Goal: Task Accomplishment & Management: Manage account settings

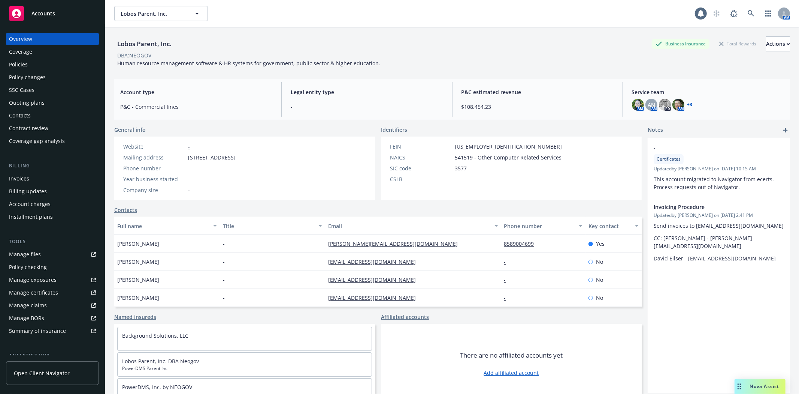
click at [29, 64] on div "Policies" at bounding box center [52, 64] width 87 height 12
click at [28, 61] on div "Policies" at bounding box center [52, 64] width 87 height 12
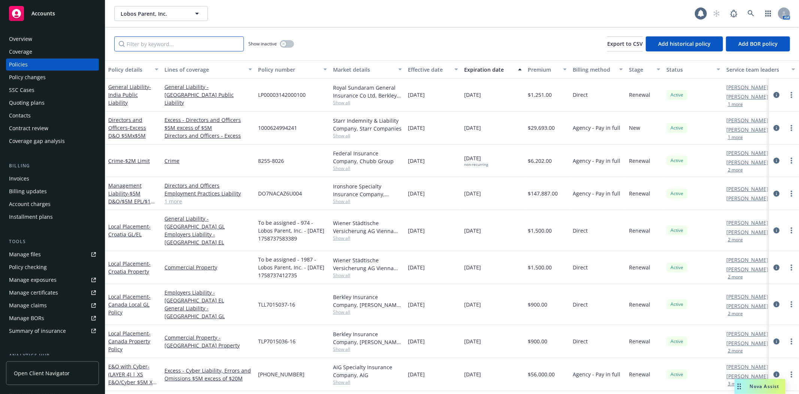
click at [189, 41] on input "Filter by keyword..." at bounding box center [179, 43] width 130 height 15
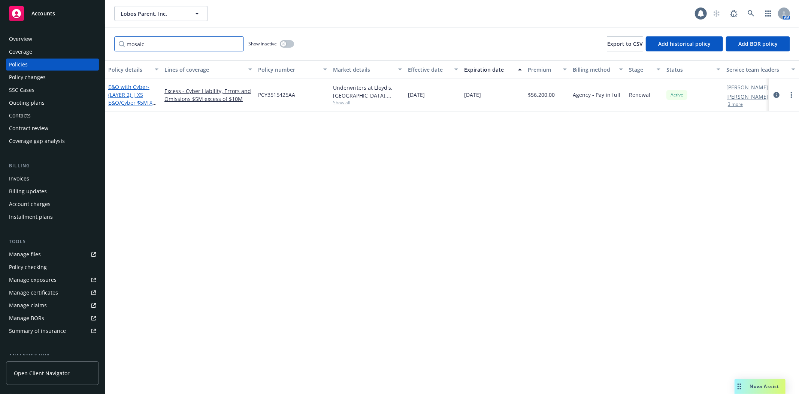
type input "mosaic"
click at [132, 103] on span "- (LAYER 2) | XS E&O/Cyber $5M XS $10M" at bounding box center [132, 98] width 48 height 31
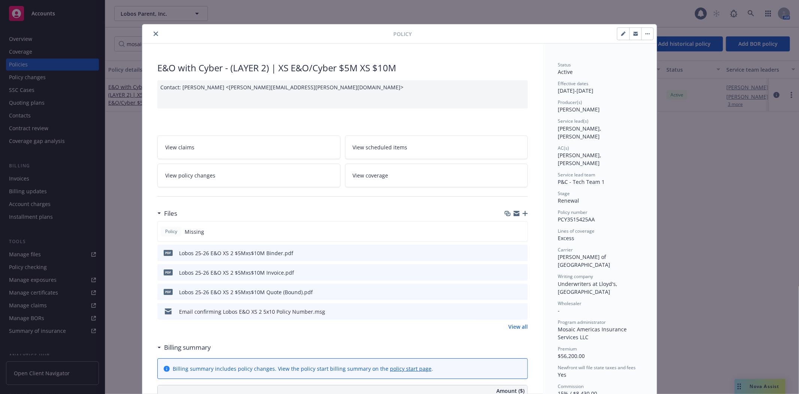
click at [519, 312] on icon "preview file" at bounding box center [521, 310] width 7 height 5
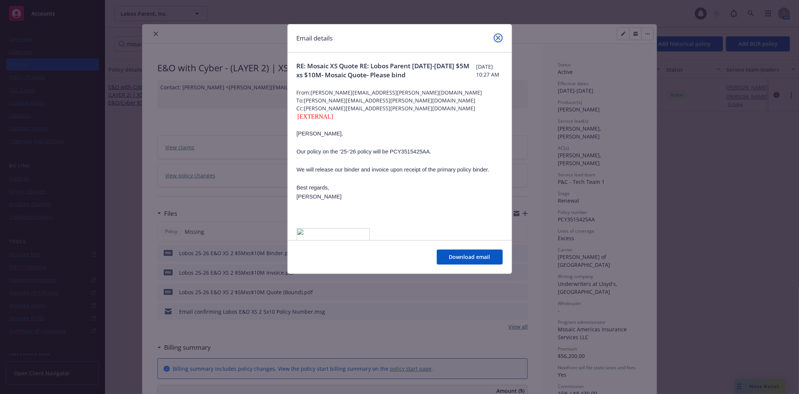
click at [498, 36] on icon "close" at bounding box center [498, 38] width 4 height 4
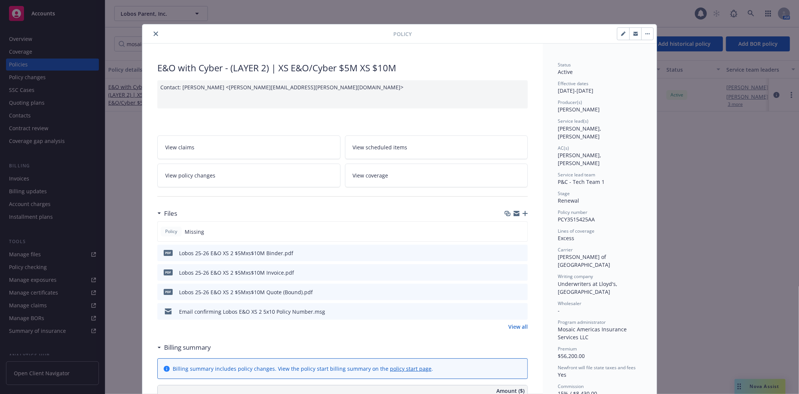
drag, startPoint x: 462, startPoint y: 233, endPoint x: 456, endPoint y: 233, distance: 6.0
click at [462, 233] on div "Policy Missing" at bounding box center [342, 231] width 371 height 20
click at [185, 234] on span "Missing" at bounding box center [194, 231] width 19 height 8
click at [524, 212] on icon "button" at bounding box center [525, 213] width 5 height 5
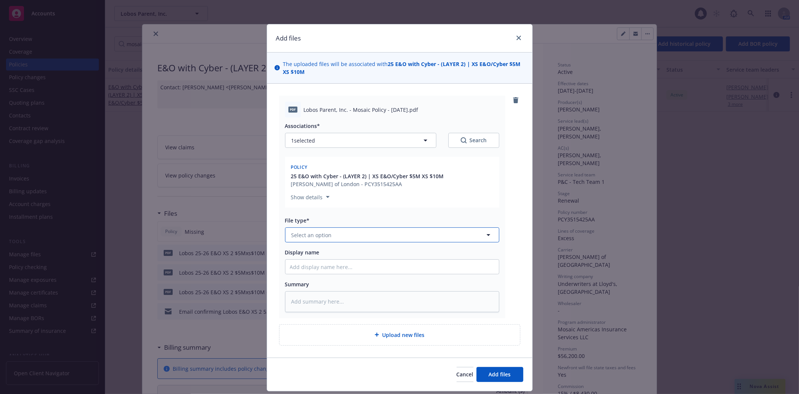
click at [312, 232] on span "Select an option" at bounding box center [312, 235] width 40 height 8
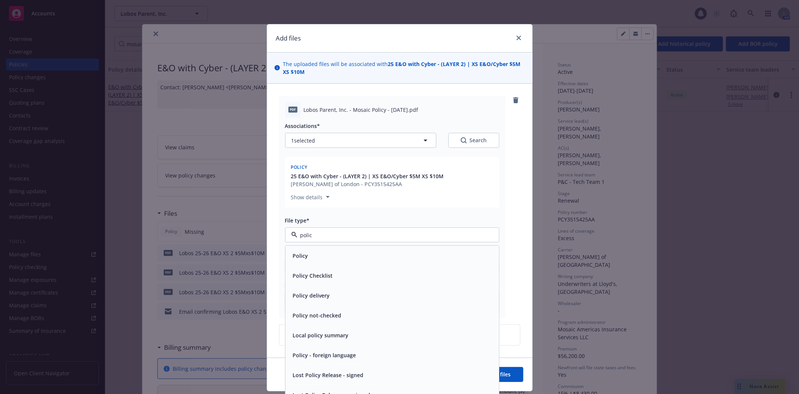
type input "policy"
click at [329, 254] on div "Policy" at bounding box center [392, 255] width 205 height 11
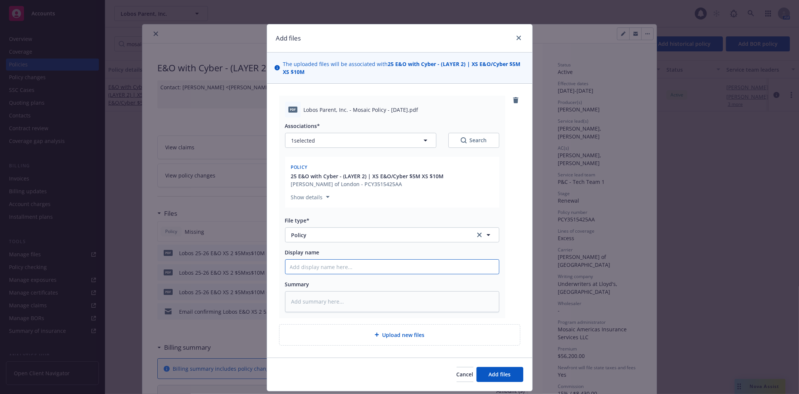
click at [340, 269] on input "Display name" at bounding box center [393, 266] width 214 height 14
drag, startPoint x: 464, startPoint y: 66, endPoint x: 528, endPoint y: 73, distance: 65.1
click at [528, 73] on div "The uploaded files will be associated with 25 E&O with Cyber - (LAYER 2) | XS E…" at bounding box center [399, 67] width 265 height 31
click at [423, 62] on strong "25 E&O with Cyber - (LAYER 2) | XS E&O/Cyber $5M XS $10M" at bounding box center [402, 67] width 238 height 15
drag, startPoint x: 381, startPoint y: 66, endPoint x: 535, endPoint y: 70, distance: 153.7
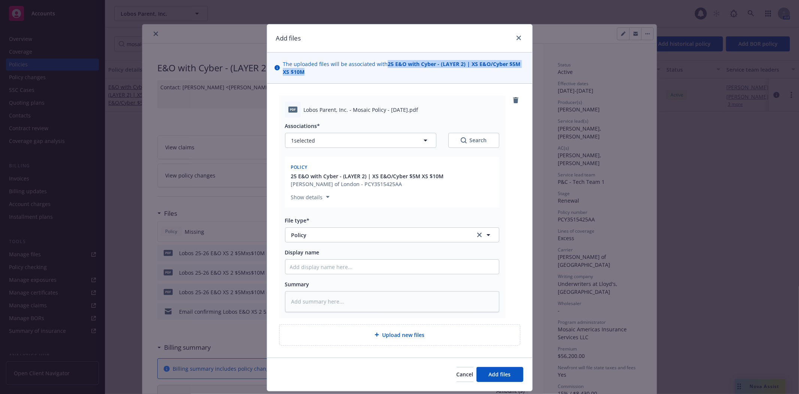
click at [535, 70] on div "Add files The uploaded files will be associated with 25 E&O with Cyber - (LAYER…" at bounding box center [399, 197] width 799 height 394
copy span "25 E&O with Cyber - (LAYER 2) | XS E&O/Cyber $5M XS $10M"
click at [313, 268] on input "Display name" at bounding box center [393, 266] width 214 height 14
paste input "25 E&O with Cyber - (LAYER 2) | XS E&O/Cyber $5M XS $10M"
type textarea "x"
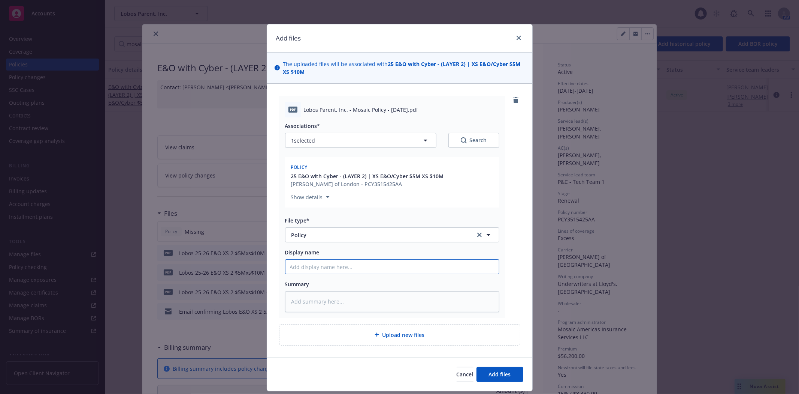
type input "25 E&O with Cyber - (LAYER 2) | XS E&O/Cyber $5M XS $10M"
click at [364, 268] on input "25 E&O with Cyber - (LAYER 2) | XS E&O/Cyber $5M XS $10M" at bounding box center [393, 266] width 214 height 14
click at [366, 267] on input "25 E&O with Cyber - (LAYER 2) | XS E&O/Cyber $5M XS $10M" at bounding box center [393, 266] width 214 height 14
type textarea "x"
type input "25 E&O with Cyber - (LAYER 2) |XS E&O/Cyber $5M XS $10M"
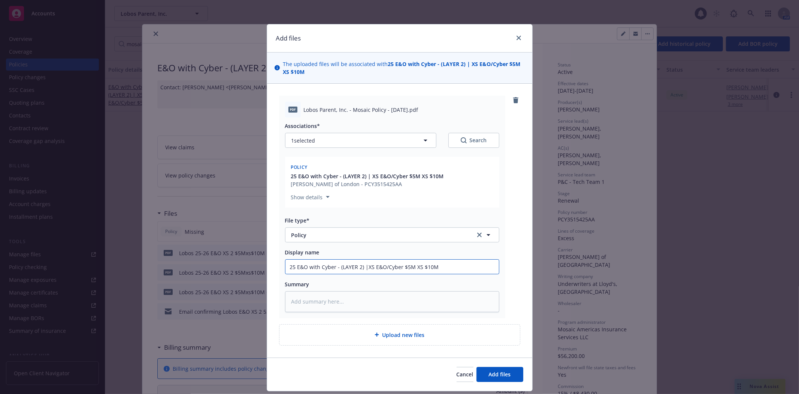
type textarea "x"
type input "25 E&O with Cyber - (LAYER 2) XS E&O/Cyber $5M XS $10M"
type textarea "x"
type input "25 E&O with Cyber - (LAYER 2)XS E&O/Cyber $5M XS $10M"
type textarea "x"
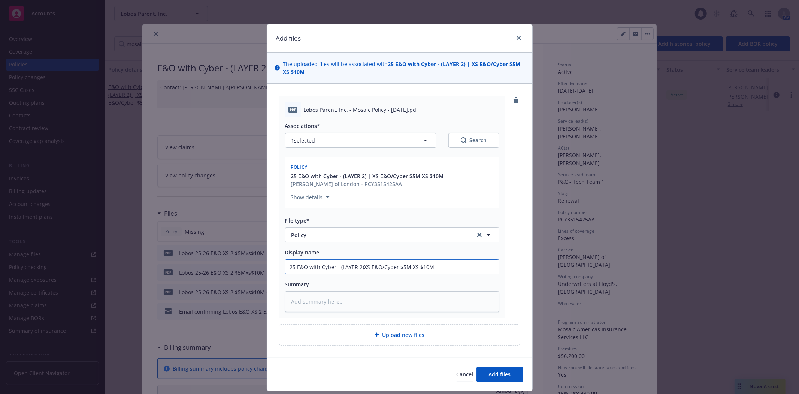
type input "25 E&O with Cyber - (LAYER 2XS E&O/Cyber $5M XS $10M"
type textarea "x"
type input "25 E&O with Cyber - (LAYER XS E&O/Cyber $5M XS $10M"
type textarea "x"
type input "25 E&O with Cyber - (LAYERXS E&O/Cyber $5M XS $10M"
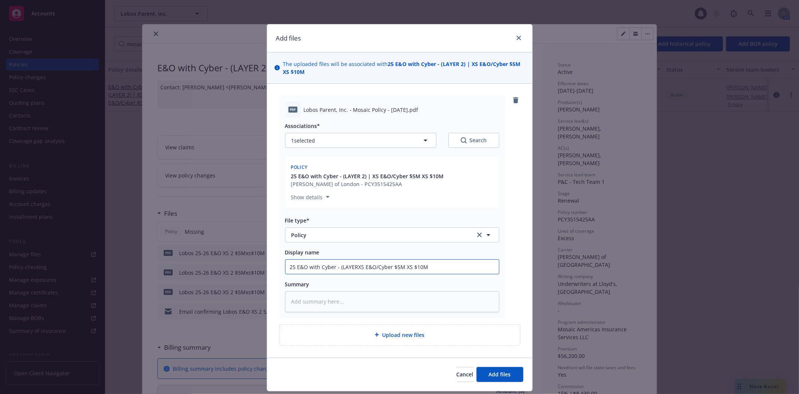
type textarea "x"
type input "25 E&O with Cyber - (LAYEXS E&O/Cyber $5M XS $10M"
type textarea "x"
type input "25 E&O with Cyber - (LAYXS E&O/Cyber $5M XS $10M"
type textarea "x"
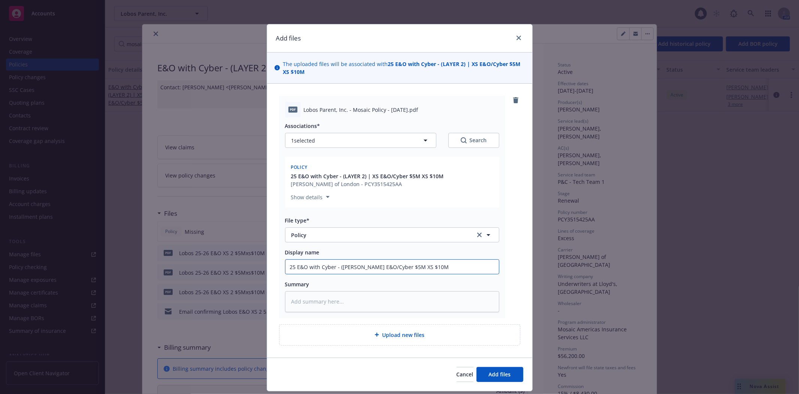
type input "25 E&O with Cyber - (LAXS E&O/Cyber $5M XS $10M"
type textarea "x"
type input "25 E&O with Cyber - (LXS E&O/Cyber $5M XS $10M"
type textarea "x"
type input "25 E&O with Cyber - (XS E&O/Cyber $5M XS $10M"
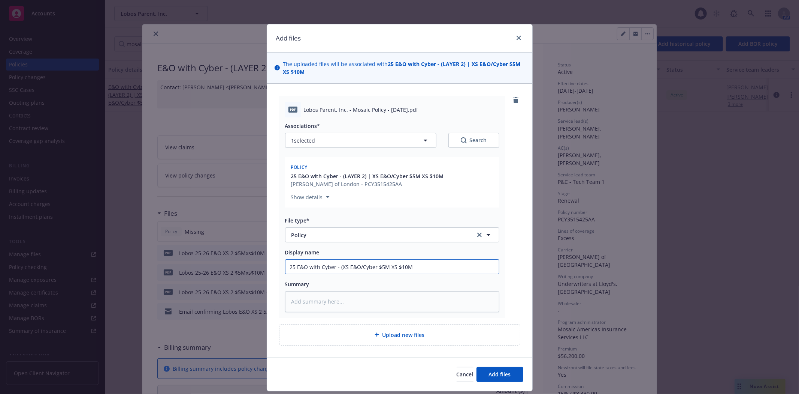
type textarea "x"
type input "25 E&O with Cyber - XS E&O/Cyber $5M XS $10M"
type textarea "x"
type input "25 E&O with Cyber -XS E&O/Cyber $5M XS $10M"
type textarea "x"
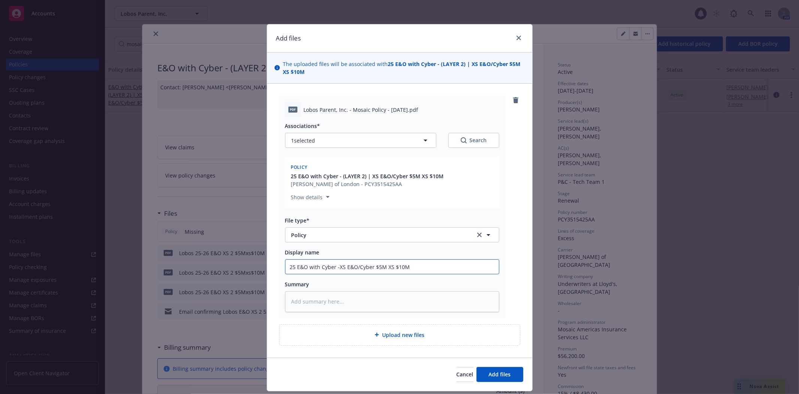
type input "25 E&O with Cyber XS E&O/Cyber $5M XS $10M"
type textarea "x"
type input "25 E&O with CyberXS E&O/Cyber $5M XS $10M"
type textarea "x"
type input "25 E&O with CybeXS E&O/Cyber $5M XS $10M"
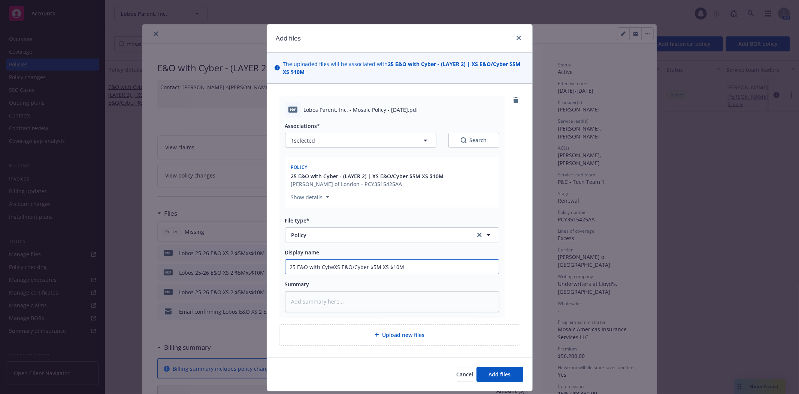
type textarea "x"
type input "25 E&O with CybXS E&O/Cyber $5M XS $10M"
type textarea "x"
type input "25 E&O with CyXS E&O/Cyber $5M XS $10M"
type textarea "x"
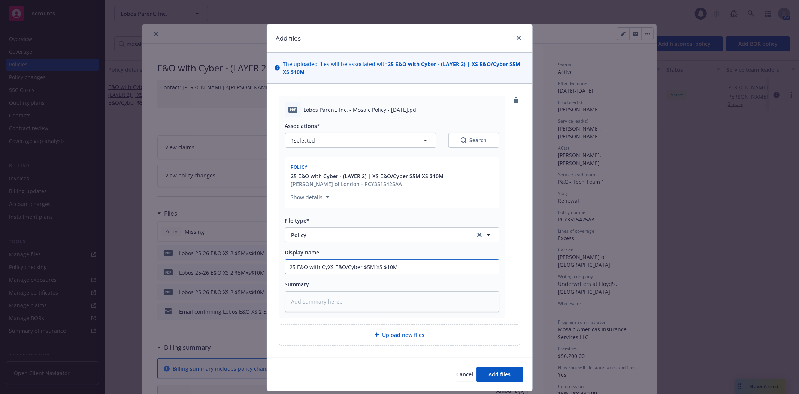
type input "25 E&O with CXS E&O/Cyber $5M XS $10M"
type textarea "x"
type input "25 E&O with XS E&O/Cyber $5M XS $10M"
type textarea "x"
type input "25 E&O withXS E&O/Cyber $5M XS $10M"
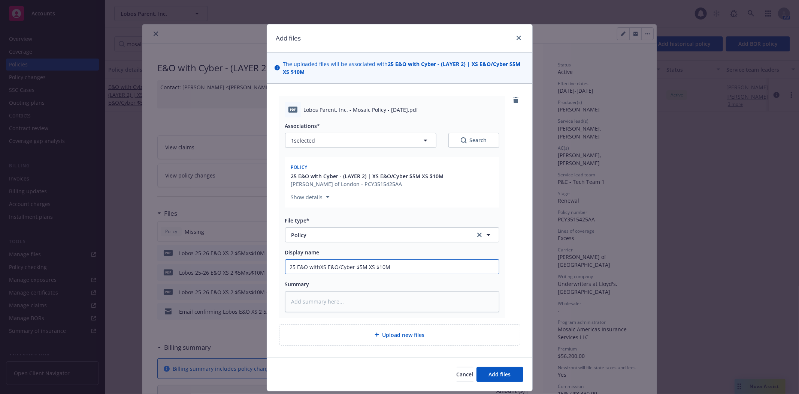
type textarea "x"
type input "25 E&O witXS E&O/Cyber $5M XS $10M"
type textarea "x"
type input "25 E&O wiXS E&O/Cyber $5M XS $10M"
type textarea "x"
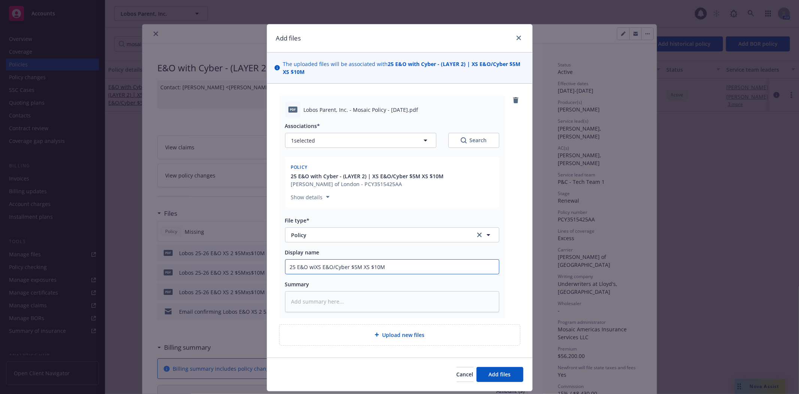
type input "25 E&O wXS E&O/Cyber $5M XS $10M"
type textarea "x"
type input "25 E&O XS E&O/Cyber $5M XS $10M"
type textarea "x"
type input "25 E&OXS E&O/Cyber $5M XS $10M"
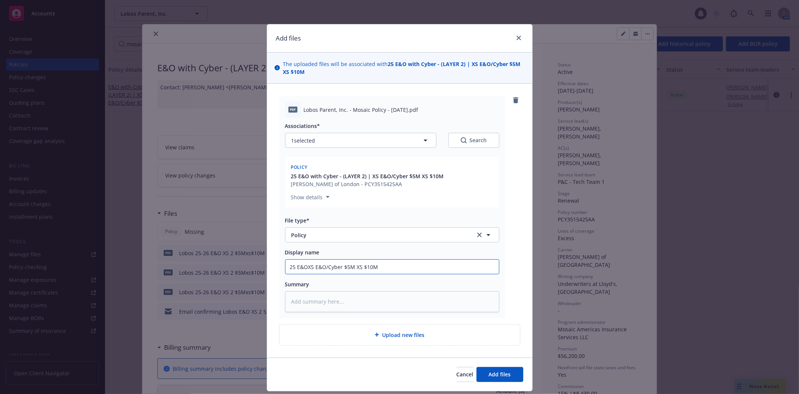
type textarea "x"
type input "25 E&XS E&O/Cyber $5M XS $10M"
type textarea "x"
type input "25 EXS E&O/Cyber $5M XS $10M"
type textarea "x"
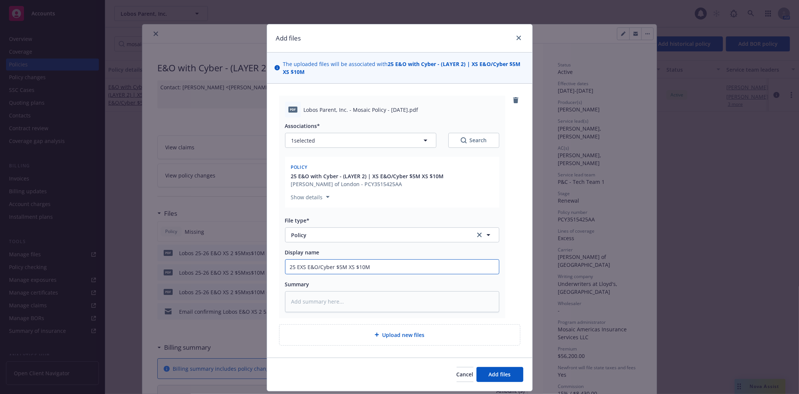
type input "25 XS E&O/Cyber $5M XS $10M"
type textarea "x"
type input "25XS E&O/Cyber $5M XS $10M"
type textarea "x"
type input "2XS E&O/Cyber $5M XS $10M"
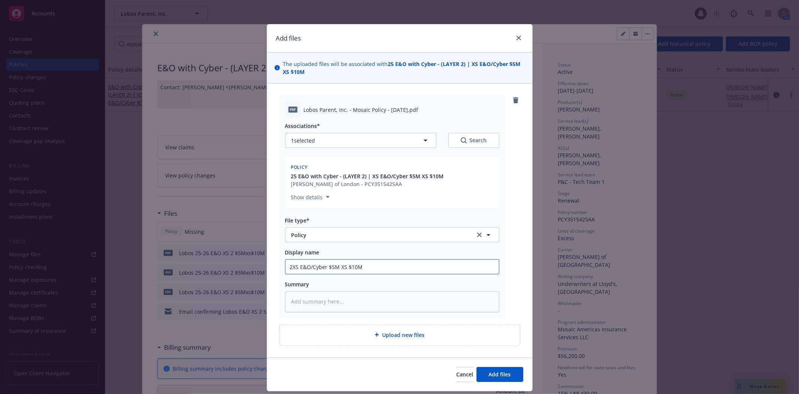
type textarea "x"
type input "20XS E&O/Cyber $5M XS $10M"
type textarea "x"
type input "202XS E&O/Cyber $5M XS $10M"
type textarea "x"
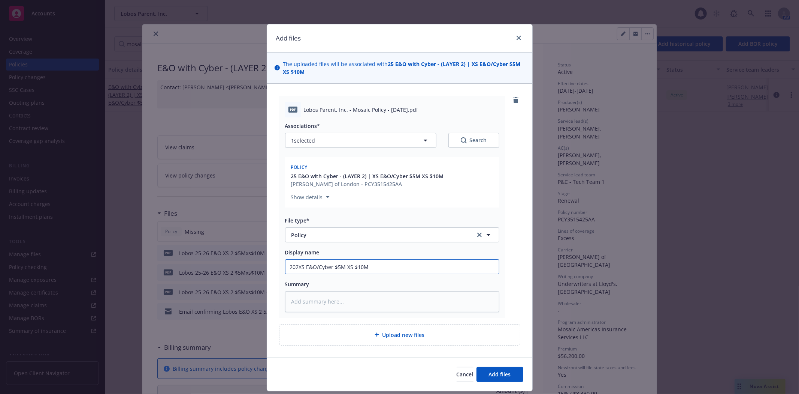
type input "2025XS E&O/Cyber $5M XS $10M"
type textarea "x"
type input "2025-XS E&O/Cyber $5M XS $10M"
type textarea "x"
type input "2025-2XS E&O/Cyber $5M XS $10M"
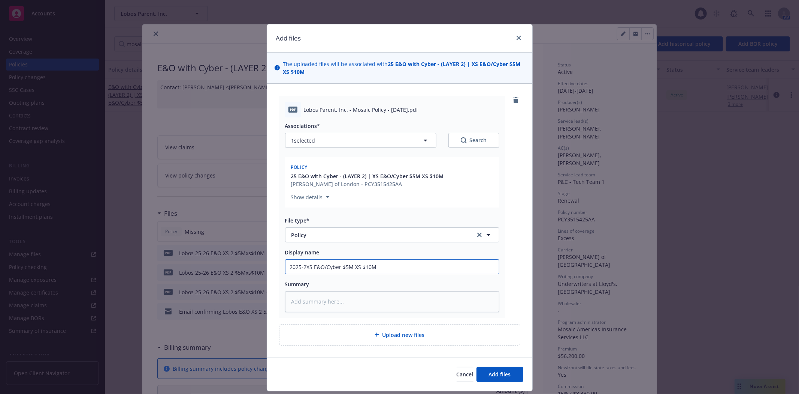
type textarea "x"
type input "2025-26XS E&O/Cyber $5M XS $10M"
type textarea "x"
type input "2025-26 XS E&O/Cyber $5M XS $10M"
type textarea "x"
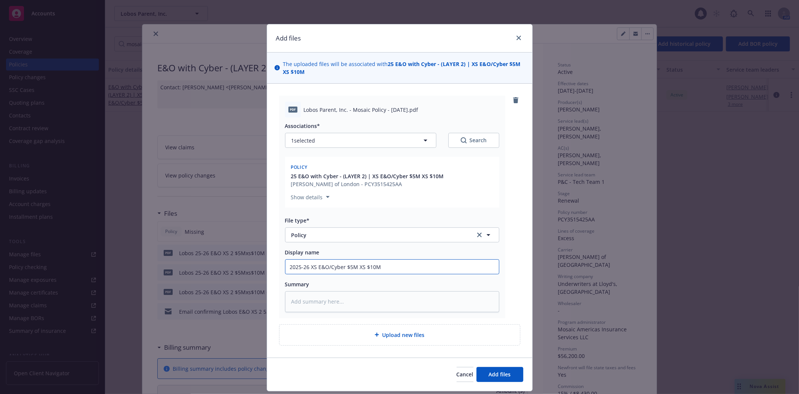
type input "2025-26 EXS E&O/Cyber $5M XS $10M"
type textarea "x"
type input "2025-26 ExXS E&O/Cyber $5M XS $10M"
type textarea "x"
type input "2025-26 ExcXS E&O/Cyber $5M XS $10M"
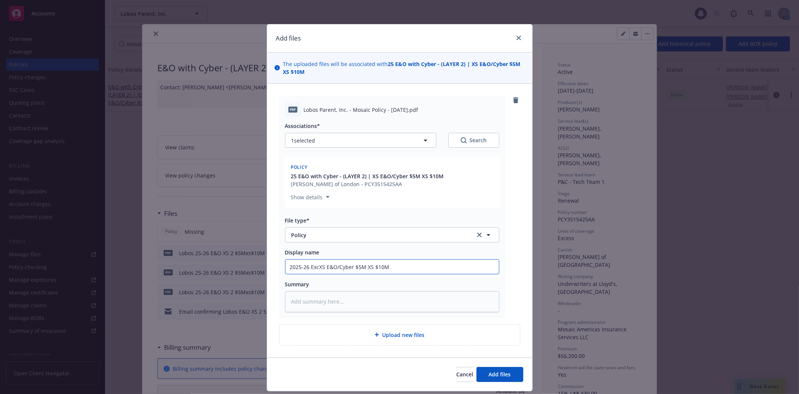
type textarea "x"
type input "2025-26 ExceXS E&O/Cyber $5M XS $10M"
type textarea "x"
type input "2025-26 ExcesXS E&O/Cyber $5M XS $10M"
type textarea "x"
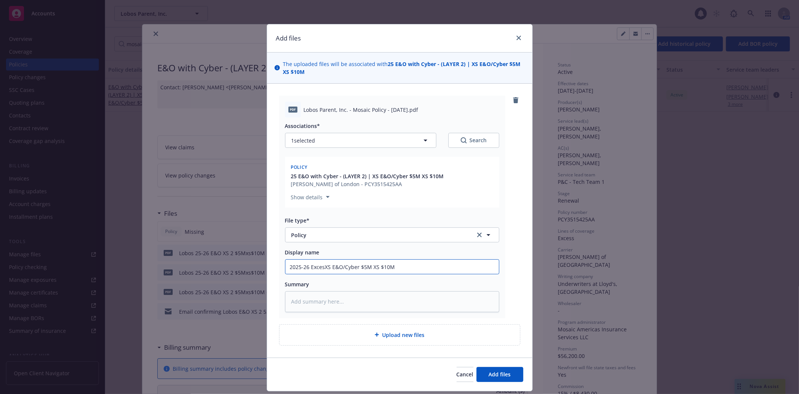
type input "2025-26 ExcessXS E&O/Cyber $5M XS $10M"
type textarea "x"
type input "2025-26 Excess XS E&O/Cyber $5M XS $10M"
type textarea "x"
type input "2025-26 Excess X E&O/Cyber $5M XS $10M"
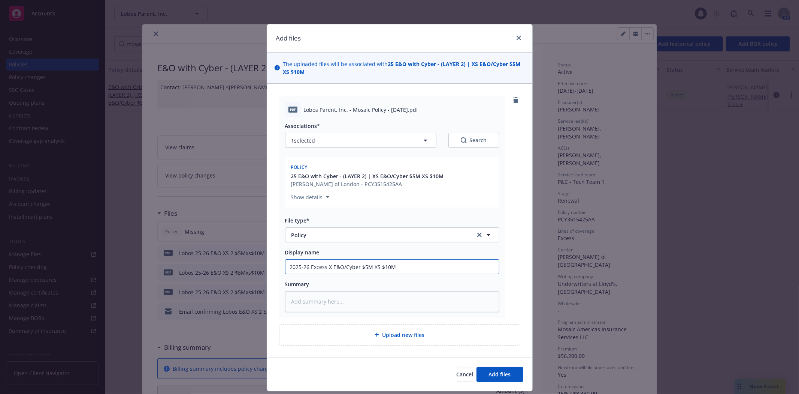
type textarea "x"
type input "2025-26 Excess E&O/Cyber $5M XS $10M"
type textarea "x"
type input "2025-26 Excess E&O/Cyber $5M XS $10M"
type textarea "x"
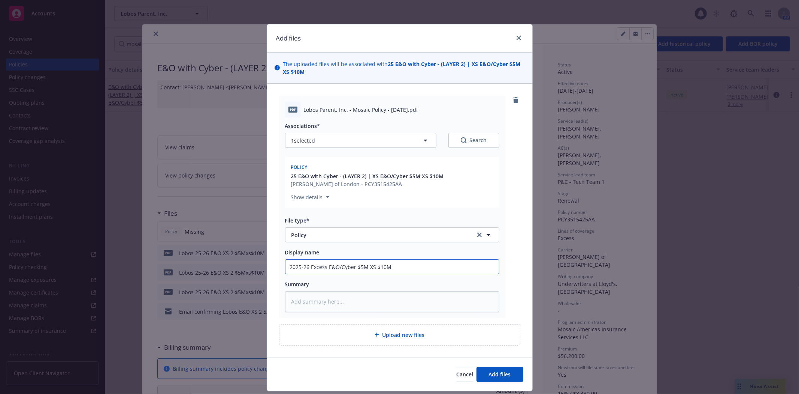
type input "2025-26 Excess E&O/Cyber- $5M XS $10M"
type textarea "x"
type input "2025-26 Excess E&O/Cyber- $5M XS $10M"
type textarea "x"
type input "2025-26 Excess E&O/Cyber- M $5M XS $10M"
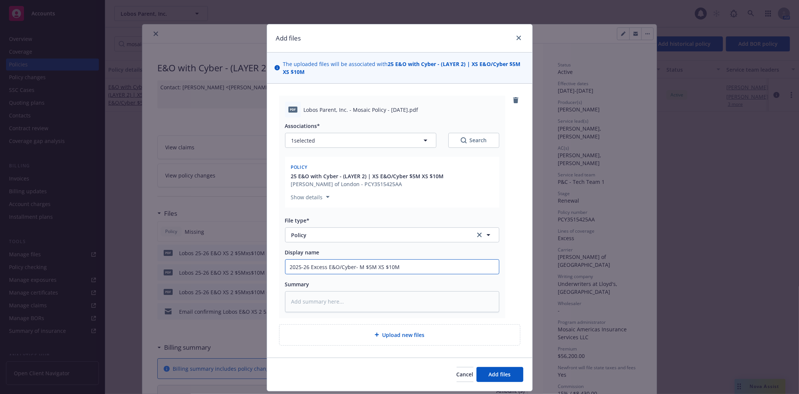
type textarea "x"
type input "2025-26 Excess E&O/Cyber- Mo $5M XS $10M"
type textarea "x"
type input "2025-26 Excess E&O/Cyber- Moa $5M XS $10M"
type textarea "x"
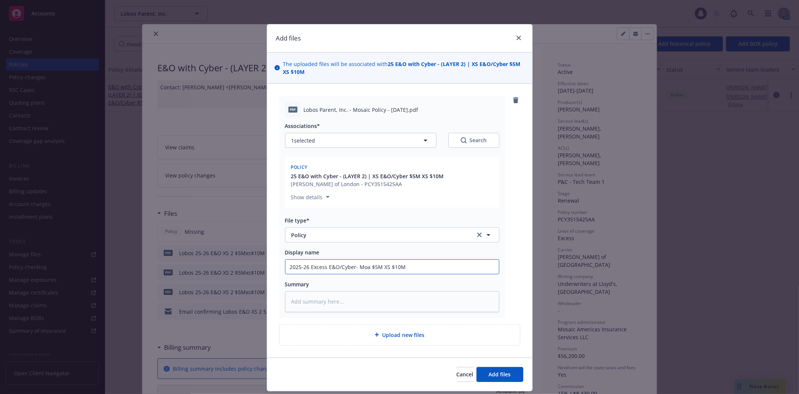
type input "2025-26 Excess E&O/Cyber- Moas $5M XS $10M"
type textarea "x"
type input "2025-26 Excess E&O/Cyber- Moasi $5M XS $10M"
type textarea "x"
type input "2025-26 Excess E&O/Cyber- Moasic $5M XS $10M"
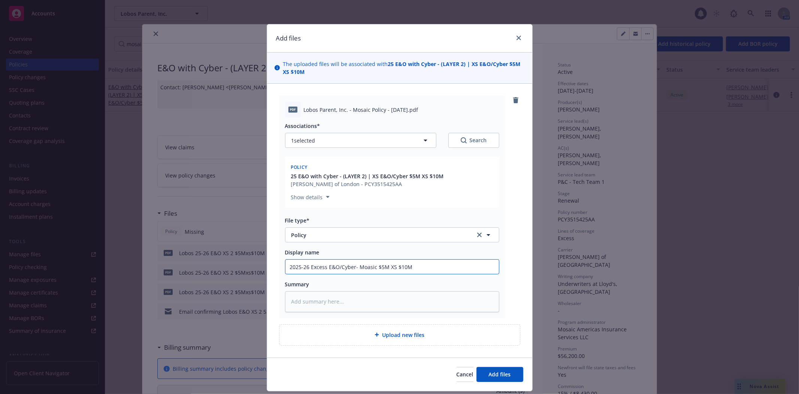
type textarea "x"
type input "2025-26 Excess E&O/Cyber- Moasic $5M XS $10M"
type textarea "x"
type input "2025-26 Excess E&O/Cyber- Moasic $5M XS $10M"
type textarea "x"
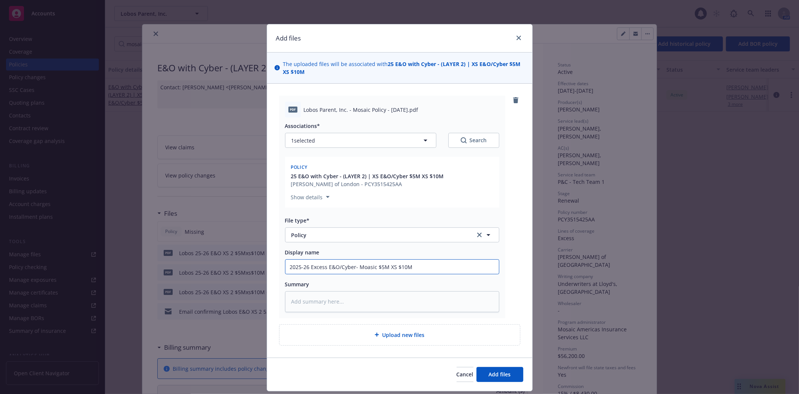
type input "2025-26 Excess E&O/Cyber- Moasi $5M XS $10M"
type textarea "x"
type input "2025-26 Excess E&O/Cyber- Moas $5M XS $10M"
type textarea "x"
type input "2025-26 Excess E&O/Cyber- Moa $5M XS $10M"
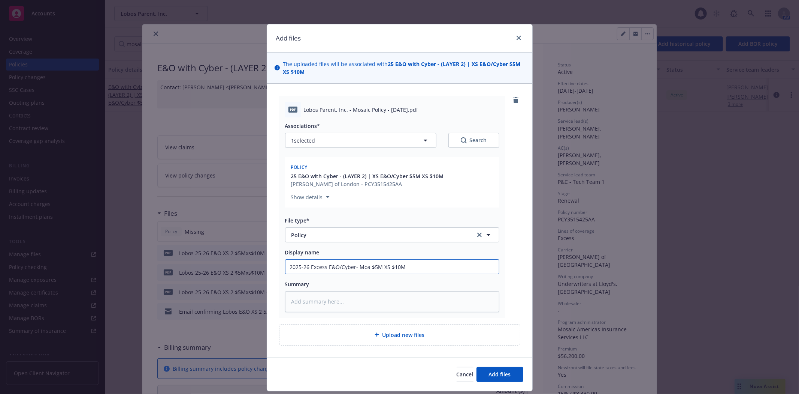
type textarea "x"
type input "2025-26 Excess E&O/Cyber- Mo $5M XS $10M"
type textarea "x"
type input "2025-26 Excess E&O/Cyber- Mos $5M XS $10M"
type textarea "x"
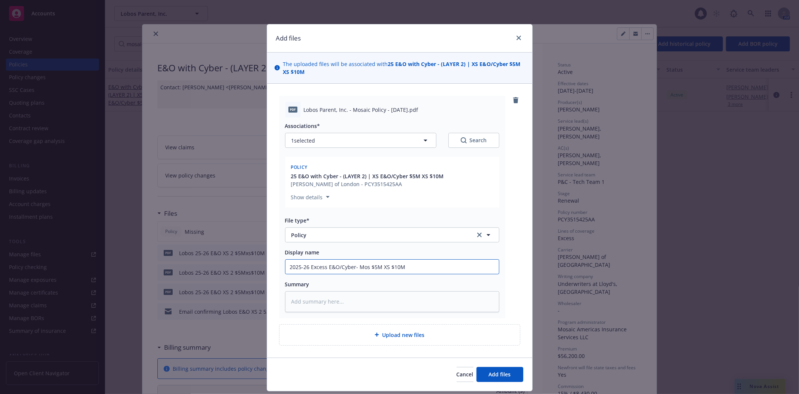
type input "2025-26 Excess E&O/Cyber- Mosa $5M XS $10M"
type textarea "x"
type input "2025-26 Excess E&O/Cyber- Mosai $5M XS $10M"
type textarea "x"
type input "2025-26 Excess E&O/Cyber- Mosaic $5M XS $10M"
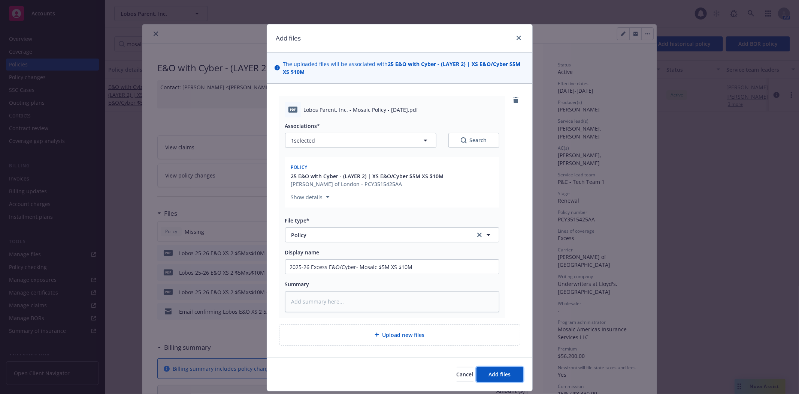
click at [494, 377] on button "Add files" at bounding box center [500, 374] width 47 height 15
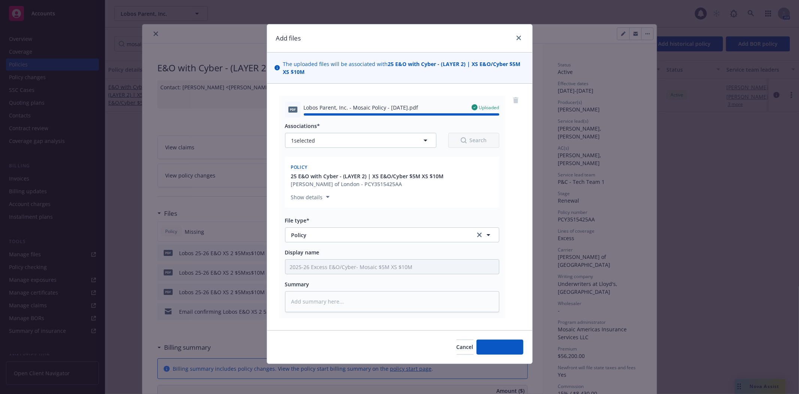
type textarea "x"
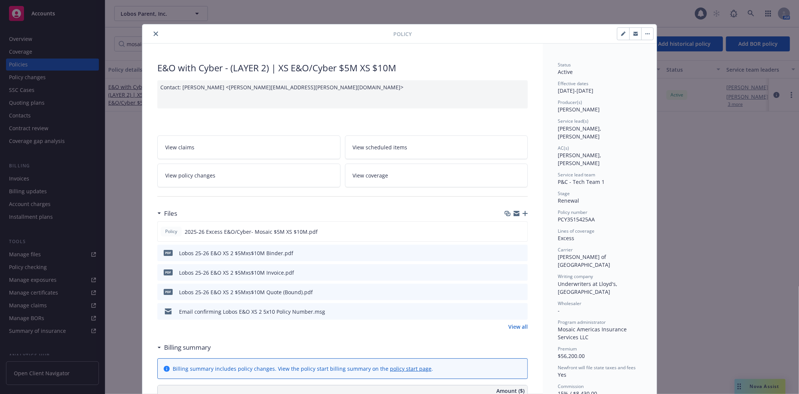
click at [154, 35] on icon "close" at bounding box center [156, 33] width 4 height 4
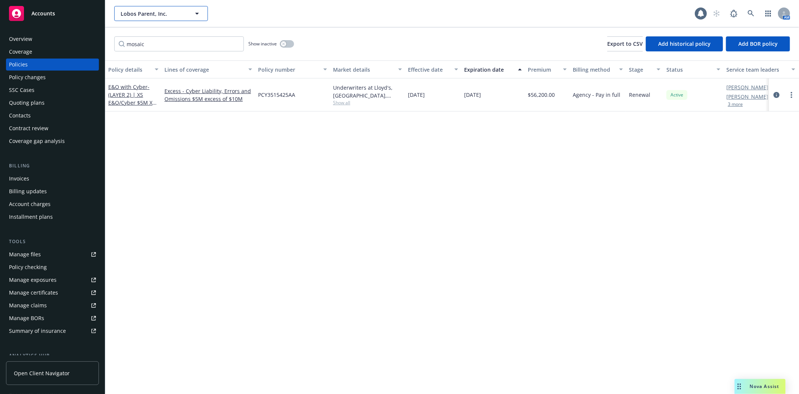
click at [157, 14] on span "Lobos Parent, Inc." at bounding box center [153, 14] width 65 height 8
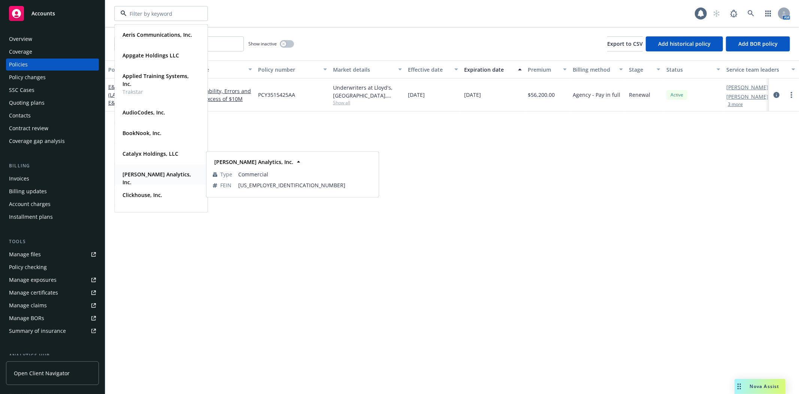
click at [174, 177] on div "Clara Analytics, Inc." at bounding box center [161, 178] width 83 height 19
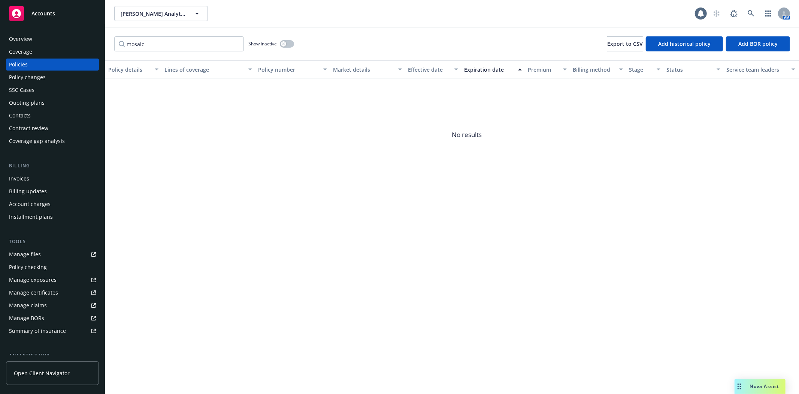
click at [52, 62] on div "Policies" at bounding box center [52, 64] width 87 height 12
click at [236, 42] on input "mosaic" at bounding box center [179, 43] width 130 height 15
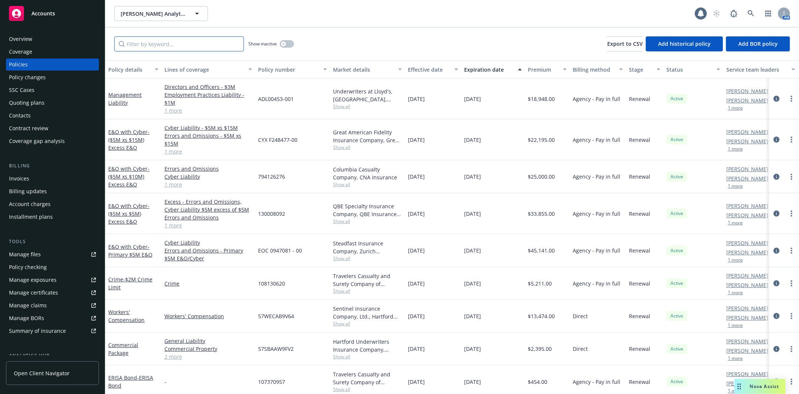
click at [155, 44] on input "Filter by keyword..." at bounding box center [179, 43] width 130 height 15
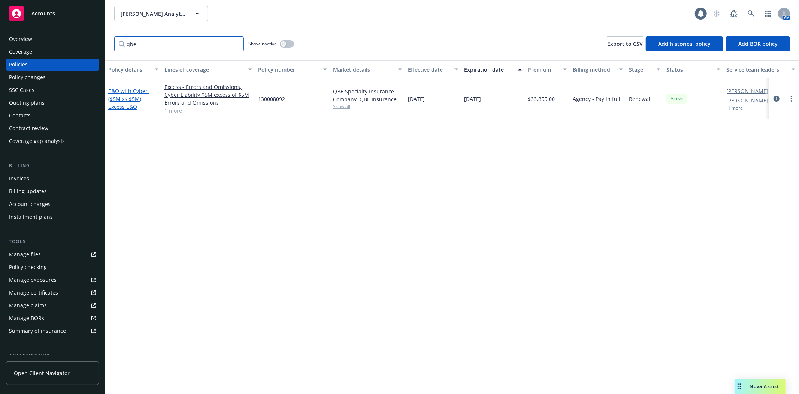
type input "qbe"
click at [131, 99] on span "- ($5M xs $5M) Excess E&O" at bounding box center [128, 98] width 41 height 23
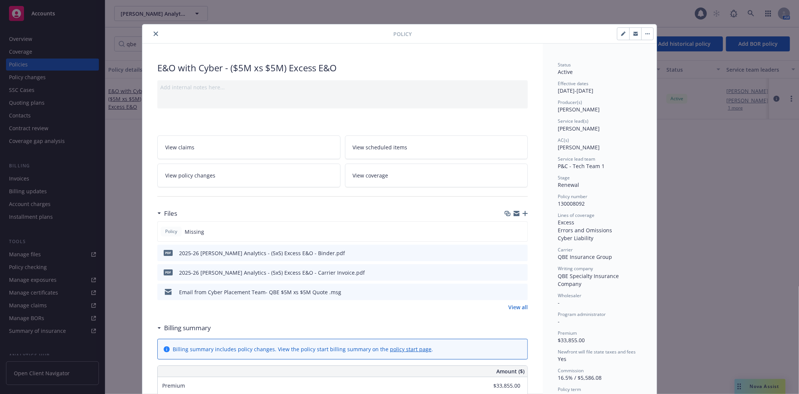
click at [523, 212] on icon "button" at bounding box center [525, 213] width 5 height 5
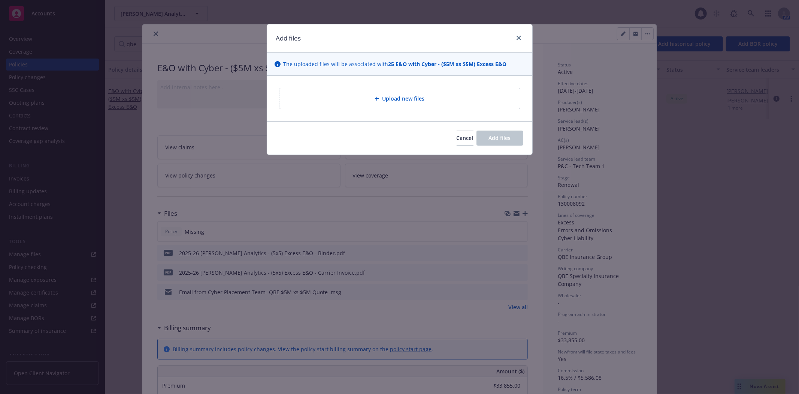
type textarea "x"
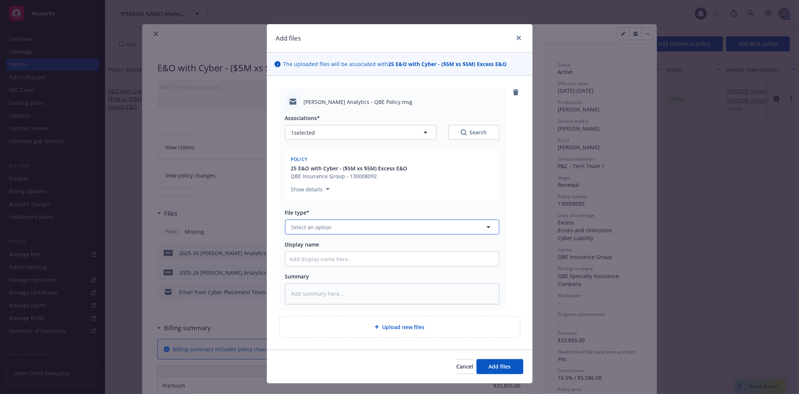
click at [361, 227] on button "Select an option" at bounding box center [392, 226] width 214 height 15
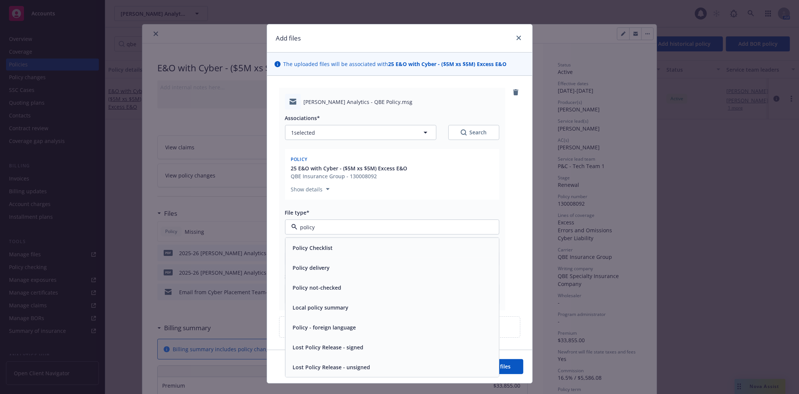
type input "policy"
click at [344, 255] on div "Policy" at bounding box center [393, 248] width 214 height 20
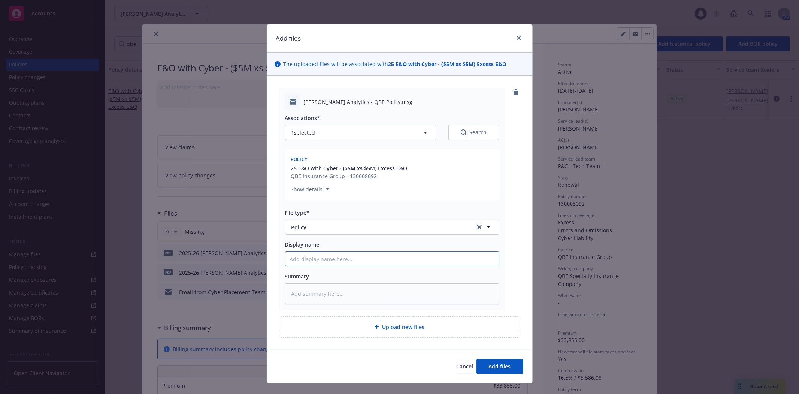
click at [324, 259] on input "Display name" at bounding box center [393, 258] width 214 height 14
drag, startPoint x: 381, startPoint y: 66, endPoint x: 550, endPoint y: 67, distance: 168.6
click at [550, 67] on div "Add files The uploaded files will be associated with 25 E&O with Cyber - ($5M x…" at bounding box center [399, 197] width 799 height 394
copy span "25 E&O with Cyber - ($5M xs $5M) Excess E&O"
click at [323, 258] on input "Display name" at bounding box center [393, 258] width 214 height 14
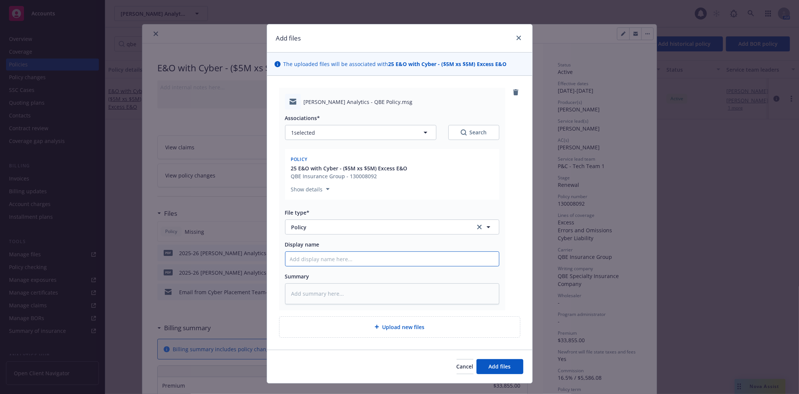
paste input "25 E&O with Cyber - ($5M xs $5M) Excess E&O"
type textarea "x"
type input "25 E&O with Cyber - ($5M xs $5M) Excess E&O"
click at [294, 257] on input "25 E&O with Cyber - ($5M xs $5M) Excess E&O" at bounding box center [393, 258] width 214 height 14
type textarea "x"
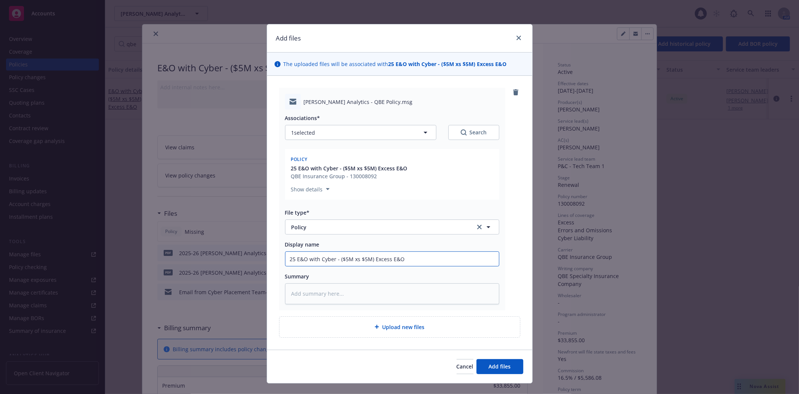
type input "225 E&O with Cyber - ($5M xs $5M) Excess E&O"
type textarea "x"
type input "2025 E&O with Cyber - ($5M xs $5M) Excess E&O"
type textarea "x"
type input "2025 EE&O with Cyber - ($5M xs $5M) Excess E&O"
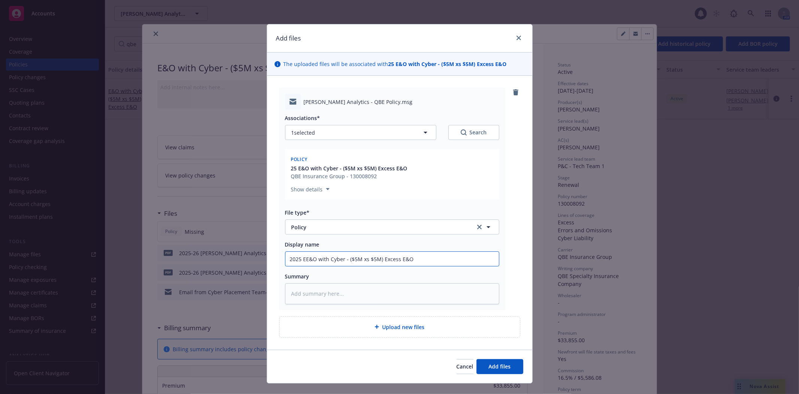
type textarea "x"
type input "2025 ExE&O with Cyber - ($5M xs $5M) Excess E&O"
type textarea "x"
type input "2025 ExcE&O with Cyber - ($5M xs $5M) Excess E&O"
type textarea "x"
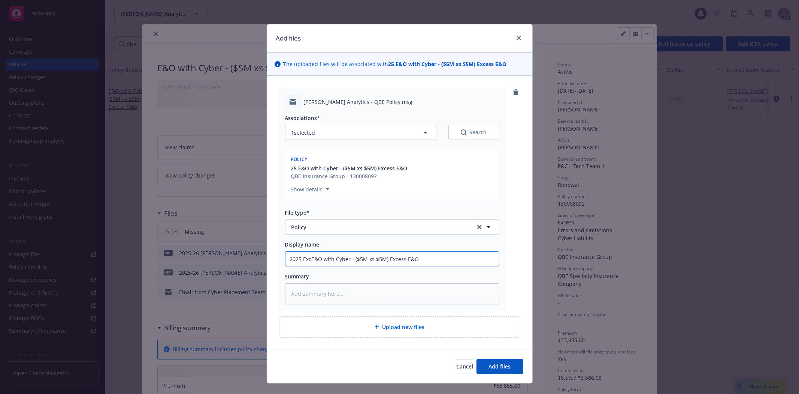
type input "2025 ExceE&O with Cyber - ($5M xs $5M) Excess E&O"
type textarea "x"
type input "2025 ExcesE&O with Cyber - ($5M xs $5M) Excess E&O"
type textarea "x"
type input "2025 ExcessE&O with Cyber - ($5M xs $5M) Excess E&O"
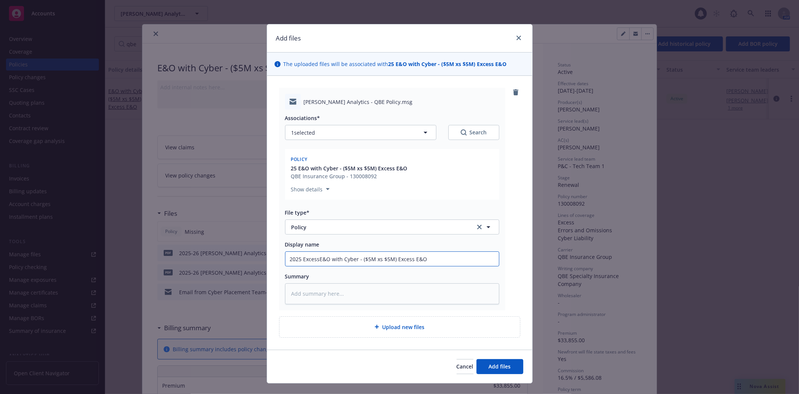
type textarea "x"
type input "2025 Excess E&O with Cyber - ($5M xs $5M) Excess E&O"
type textarea "x"
type input "2025 ExcessE&O with Cyber - ($5M xs $5M) Excess E&O"
type textarea "x"
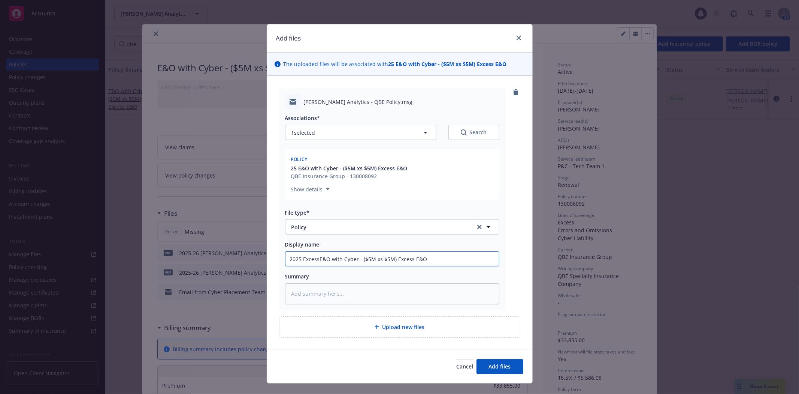
type input "2025 Excess E&O with Cyber - ($5M xs $5M) Excess E&O"
click at [430, 260] on input "2025 Excess E&O with Cyber - ($5M xs $5M) Excess E&O" at bounding box center [393, 258] width 214 height 14
drag, startPoint x: 432, startPoint y: 260, endPoint x: 395, endPoint y: 263, distance: 36.9
click at [395, 263] on input "2025 Excess E&O with Cyber - ($5M xs $5M) Excess E&O" at bounding box center [393, 258] width 214 height 14
type textarea "x"
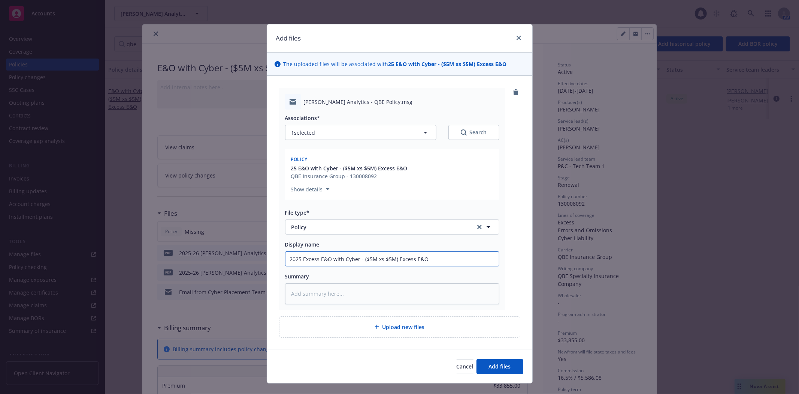
type input "2025 Excess E&O with Cyber - ($5M xs $5M)"
type textarea "x"
type input "2025 Excess E&O with Cyber - ($5M xs $5M)"
type textarea "x"
type input "2025 Excess E&O with Cyber - ($5M xs $5M"
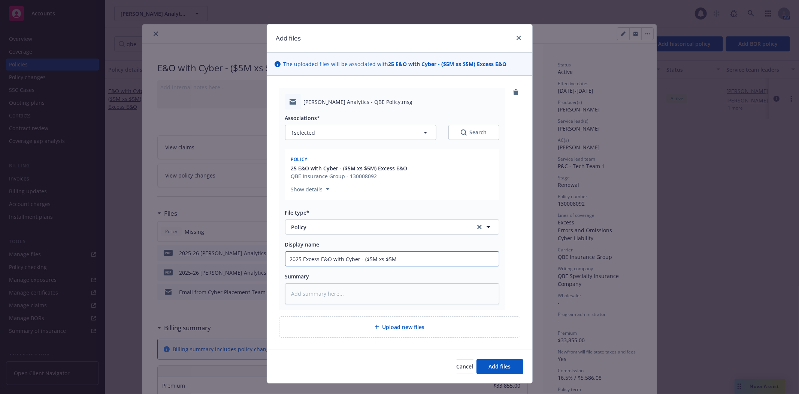
type textarea "x"
type input "2025 Excess E&O with Cyber - $5M xs $5M"
type textarea "x"
type input "2025 Excess E&O with Cyber - $5M xs $5M"
type textarea "x"
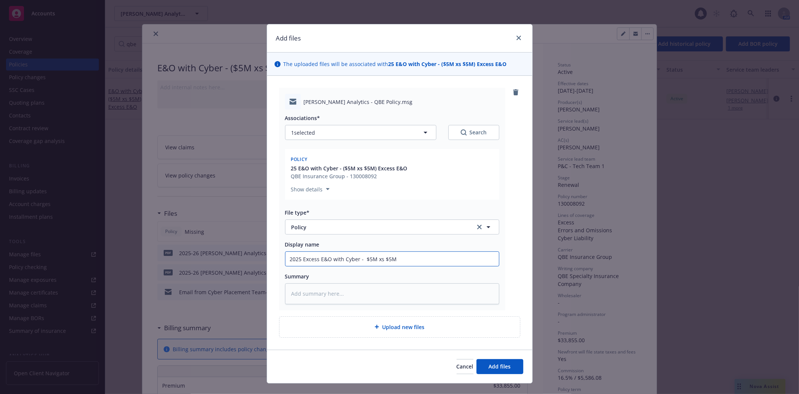
type input "2025 Excess E&O with Cyber - Q$5M xs $5M"
type textarea "x"
type input "2025 Excess E&O with Cyber - QB$5M xs $5M"
type textarea "x"
type input "2025 Excess E&O with Cyber - QBE$5M xs $5M"
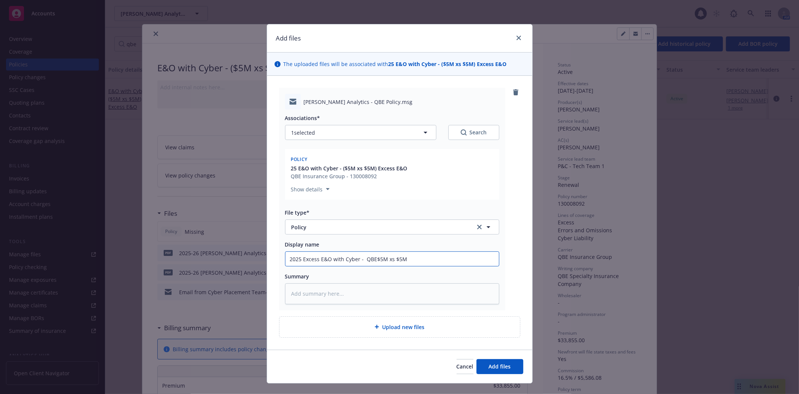
type textarea "x"
type input "2025 Excess E&O with Cyber - QBE $5M xs $5M"
click at [497, 367] on span "Add files" at bounding box center [500, 365] width 22 height 7
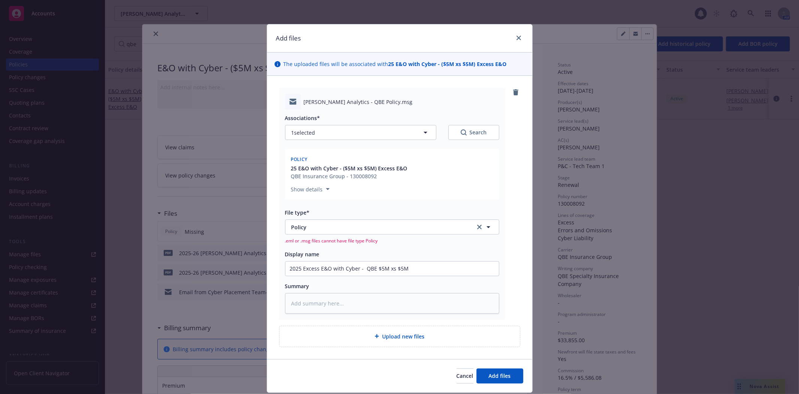
click at [432, 171] on div "25 E&O with Cyber - ($5M xs $5M) Excess E&O QBE Insurance Group - 130008092" at bounding box center [392, 172] width 205 height 16
click at [497, 163] on div "Clara Analytics - QBE Policy.msg Associations* 1 selected Search Policy 25 E&O …" at bounding box center [392, 203] width 226 height 231
click at [513, 92] on icon "remove" at bounding box center [515, 92] width 5 height 6
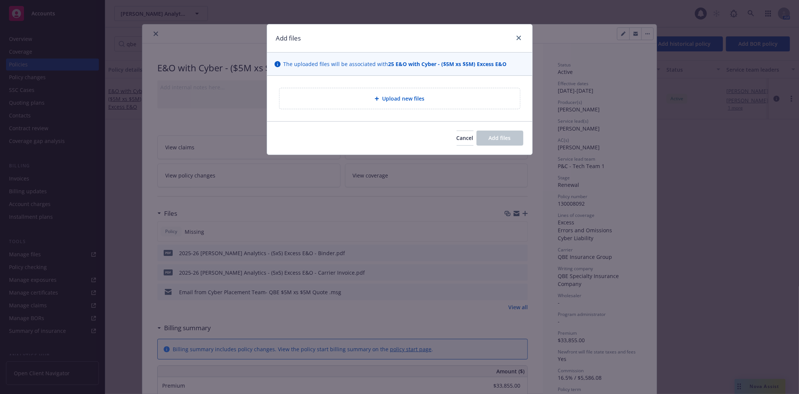
click at [377, 100] on icon at bounding box center [377, 99] width 4 height 4
type textarea "x"
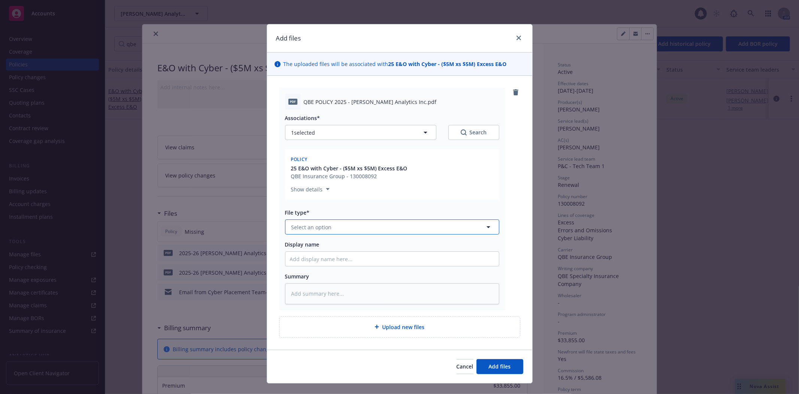
click at [342, 230] on button "Select an option" at bounding box center [392, 226] width 214 height 15
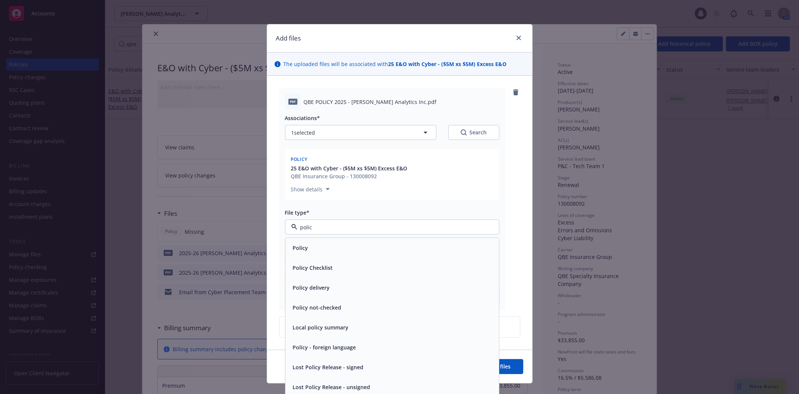
type input "policy"
click at [337, 244] on div "Policy" at bounding box center [392, 247] width 205 height 11
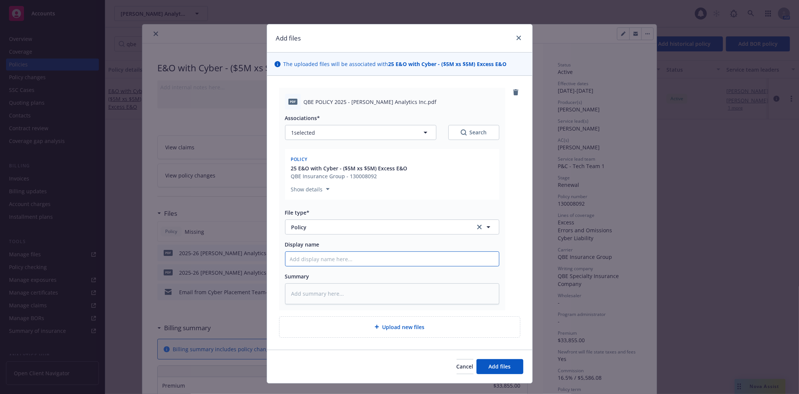
click at [335, 259] on input "Display name" at bounding box center [393, 258] width 214 height 14
paste input "25 E&O with Cyber - ($5M xs $5M) Excess E&O"
type textarea "x"
type input "25 E&O with Cyber - ($5M xs $5M) Excess E&O"
click at [295, 259] on input "25 E&O with Cyber - ($5M xs $5M) Excess E&O" at bounding box center [393, 258] width 214 height 14
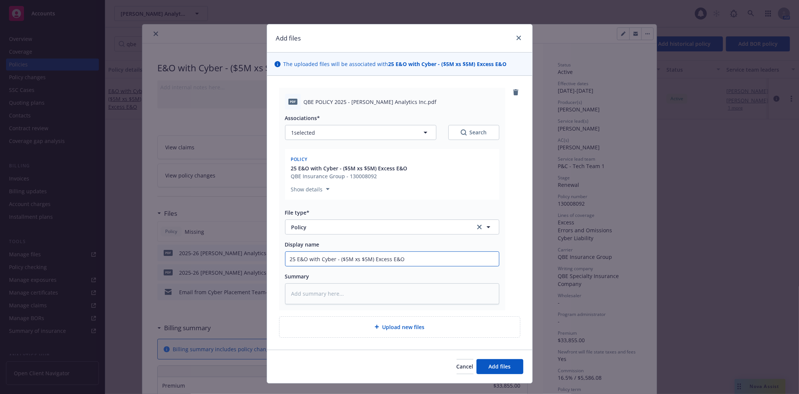
type textarea "x"
type input "2 25 E&O with Cyber - ($5M xs $5M) Excess E&O"
type textarea "x"
type input "20 25 E&O with Cyber - ($5M xs $5M) Excess E&O"
type textarea "x"
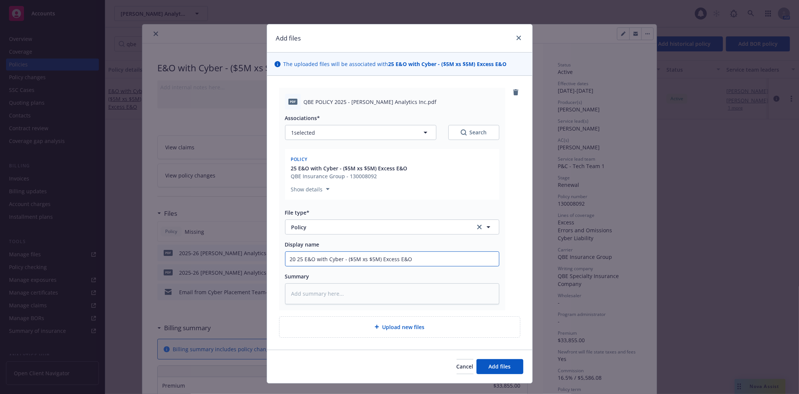
type input "2025 E&O with Cyber - ($5M xs $5M) Excess E&O"
type textarea "x"
type input "2025- E&O with Cyber - ($5M xs $5M) Excess E&O"
type textarea "x"
type input "2025-2 E&O with Cyber - ($5M xs $5M) Excess E&O"
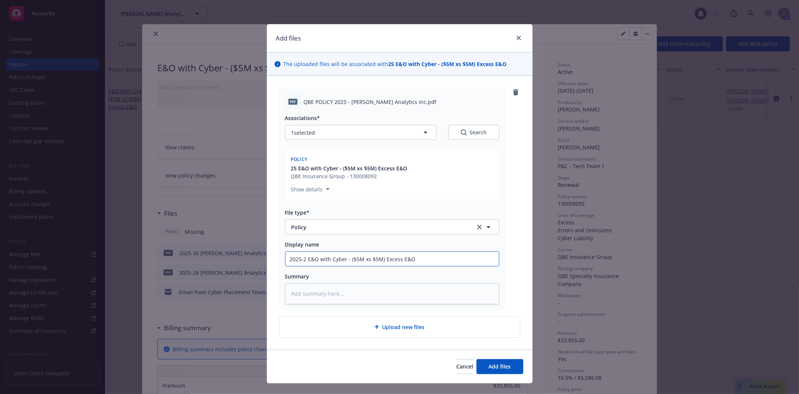
type textarea "x"
type input "2025-26 E&O with Cyber - ($5M xs $5M) Excess E&O"
type textarea "x"
click at [383, 259] on input "2025-26 Excess E&O with Cyber - ($5M xs $5M) Excess E&O" at bounding box center [393, 258] width 214 height 14
click at [368, 258] on input "2025-26 Excess E&O with Cyber - ($5M xs $5M) Excess E&O" at bounding box center [393, 258] width 214 height 14
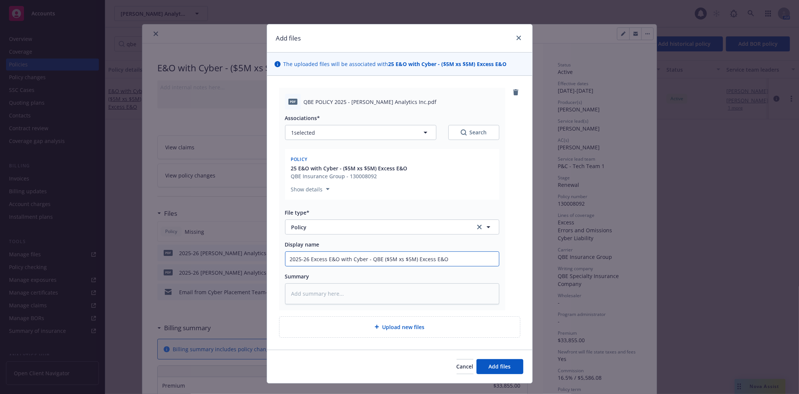
click at [447, 257] on input "2025-26 Excess E&O with Cyber - QBE ($5M xs $5M) Excess E&O" at bounding box center [393, 258] width 214 height 14
click at [501, 366] on span "Add files" at bounding box center [500, 365] width 22 height 7
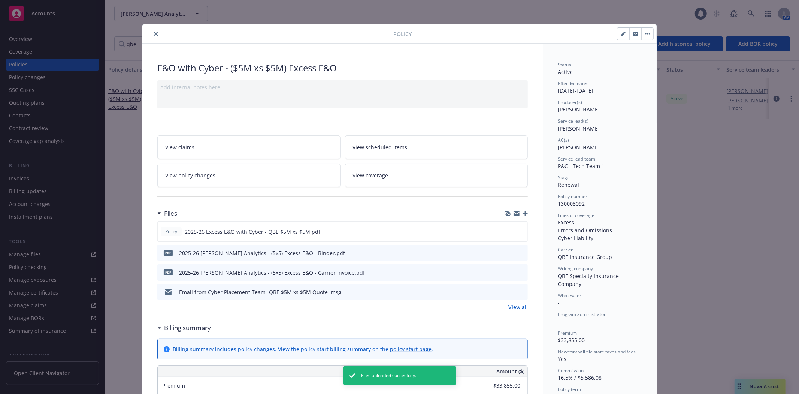
click at [154, 34] on icon "close" at bounding box center [156, 33] width 4 height 4
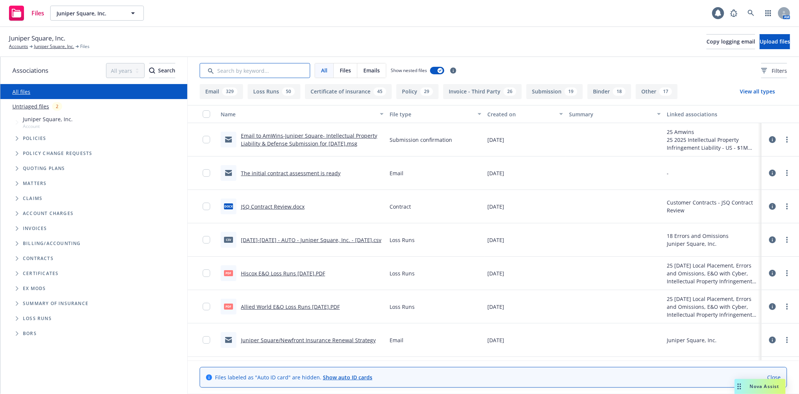
click at [283, 72] on input "Search by keyword..." at bounding box center [255, 70] width 111 height 15
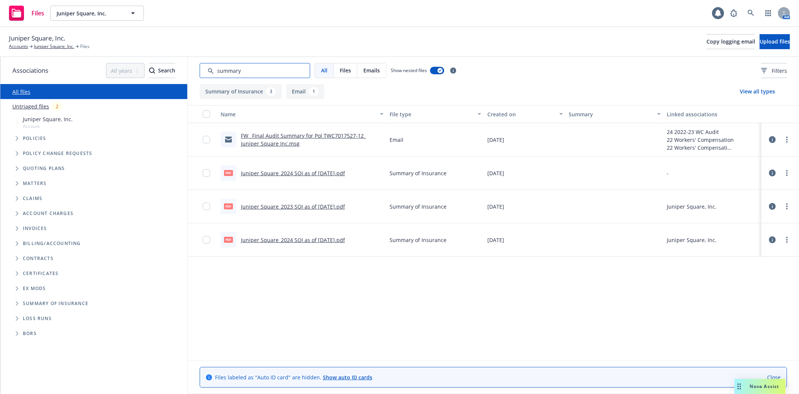
type input "summary"
click at [295, 238] on link "Juniper Square_2024 SOI as of [DATE].pdf" at bounding box center [293, 239] width 104 height 7
click at [43, 50] on link "Juniper Square, Inc." at bounding box center [54, 46] width 40 height 7
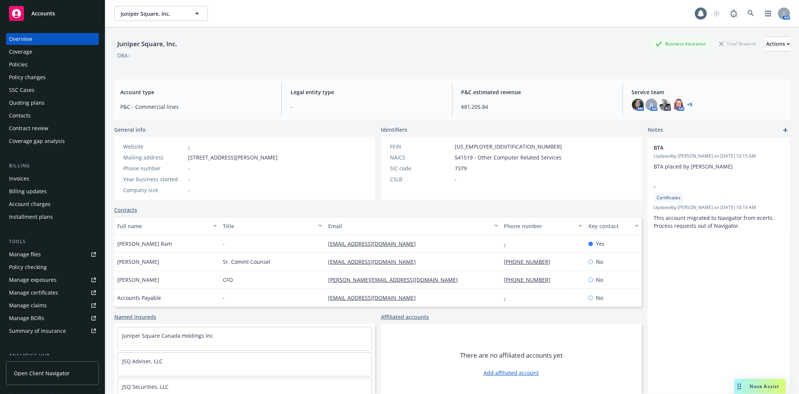
click at [21, 64] on div "Policies" at bounding box center [18, 64] width 19 height 12
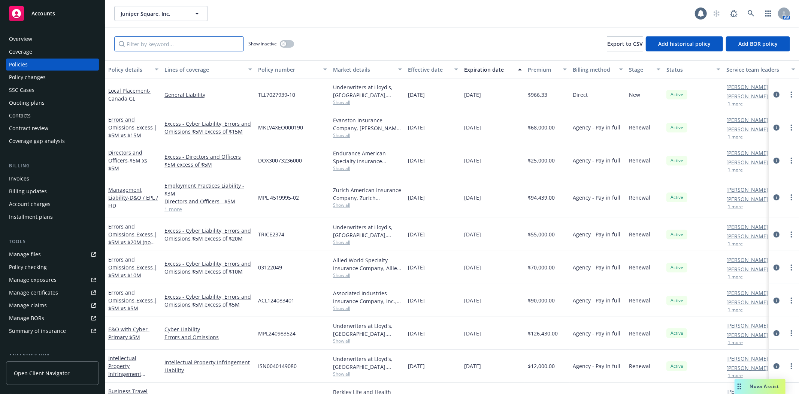
click at [197, 43] on input "Filter by keyword..." at bounding box center [179, 43] width 130 height 15
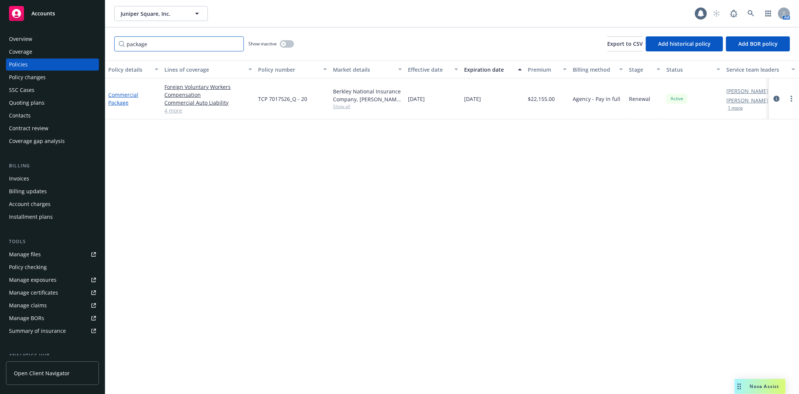
type input "package"
click at [111, 95] on link "Commercial Package" at bounding box center [123, 98] width 30 height 15
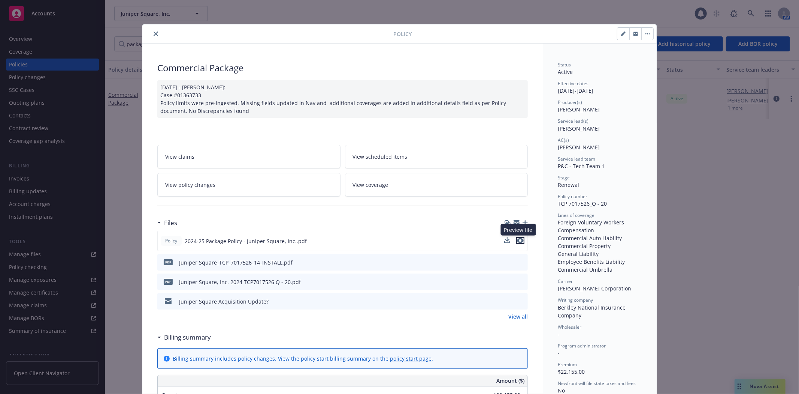
click at [517, 239] on icon "preview file" at bounding box center [520, 240] width 7 height 5
click at [519, 302] on icon "preview file" at bounding box center [521, 300] width 7 height 5
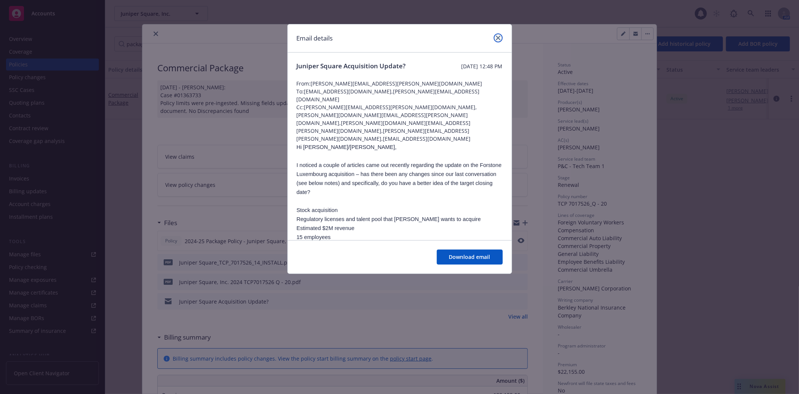
click at [501, 37] on link "close" at bounding box center [498, 37] width 9 height 9
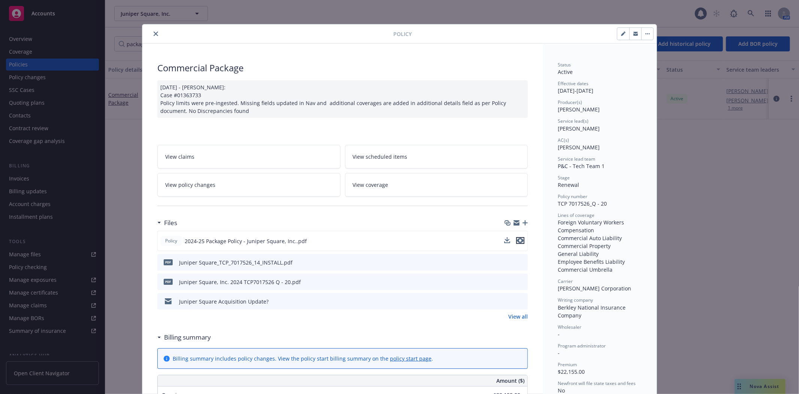
click at [520, 240] on icon "preview file" at bounding box center [520, 240] width 7 height 5
click at [156, 33] on button "close" at bounding box center [155, 33] width 9 height 9
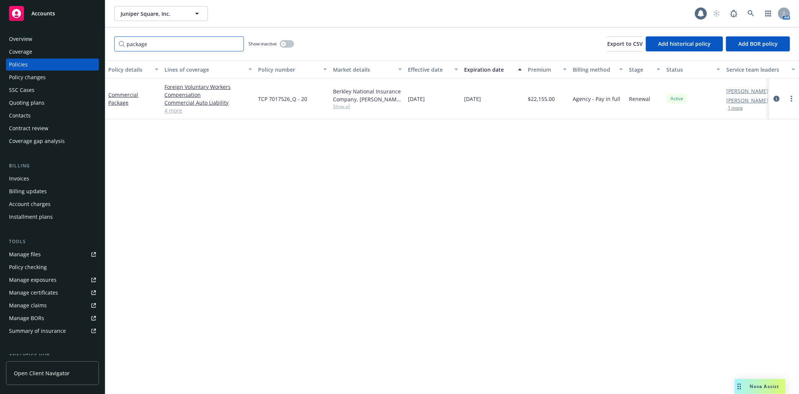
click at [237, 43] on input "package" at bounding box center [179, 43] width 130 height 15
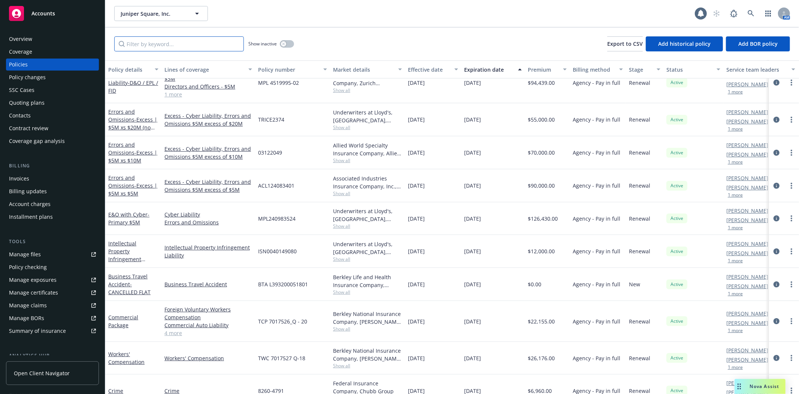
scroll to position [126, 0]
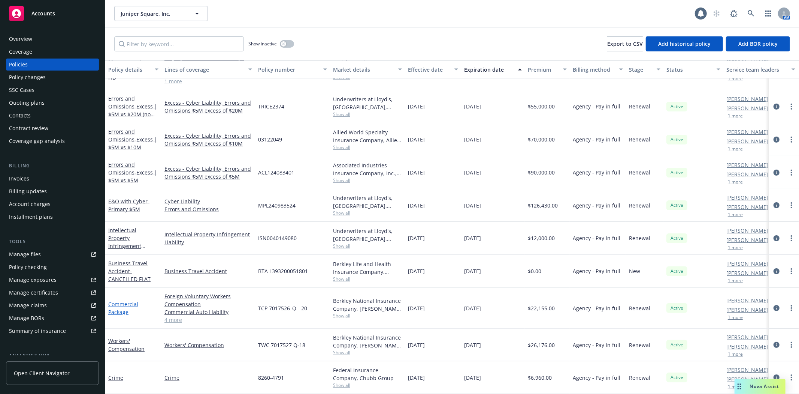
click at [135, 300] on link "Commercial Package" at bounding box center [123, 307] width 30 height 15
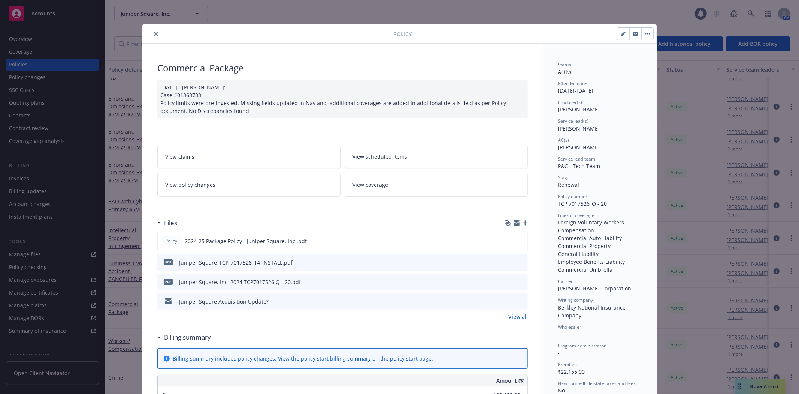
scroll to position [22, 0]
